Goal: Check status: Check status

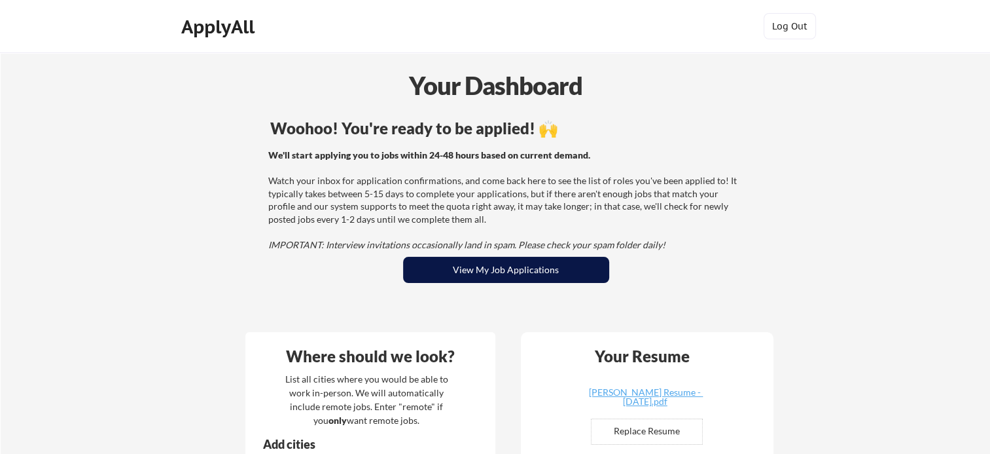
click at [489, 269] on button "View My Job Applications" at bounding box center [506, 270] width 206 height 26
